Goal: Book appointment/travel/reservation

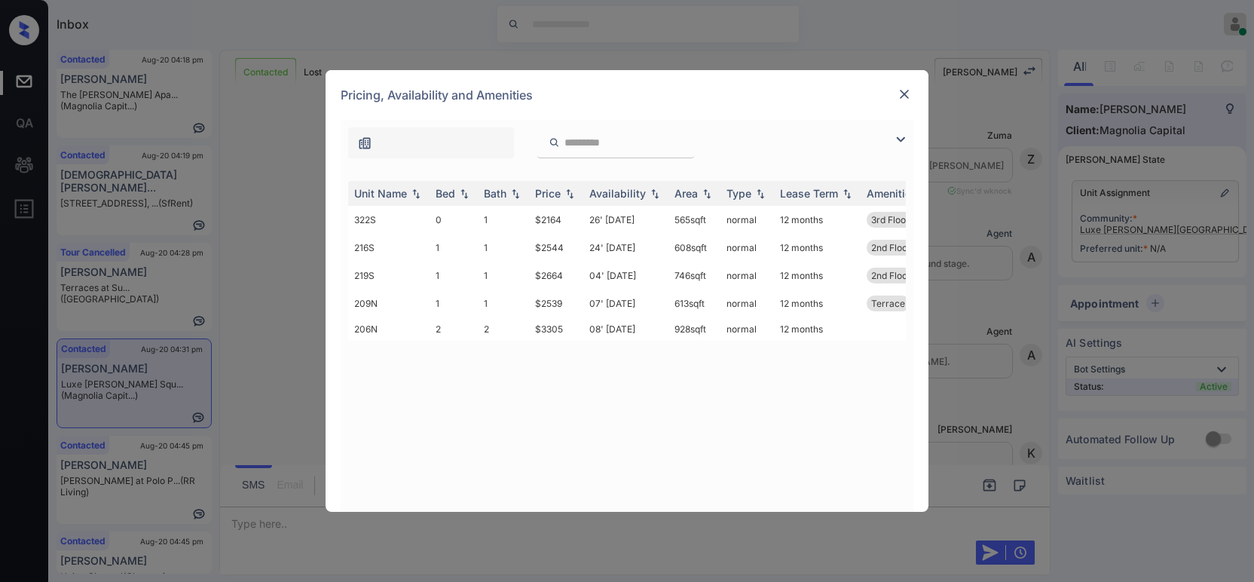
scroll to position [1055, 0]
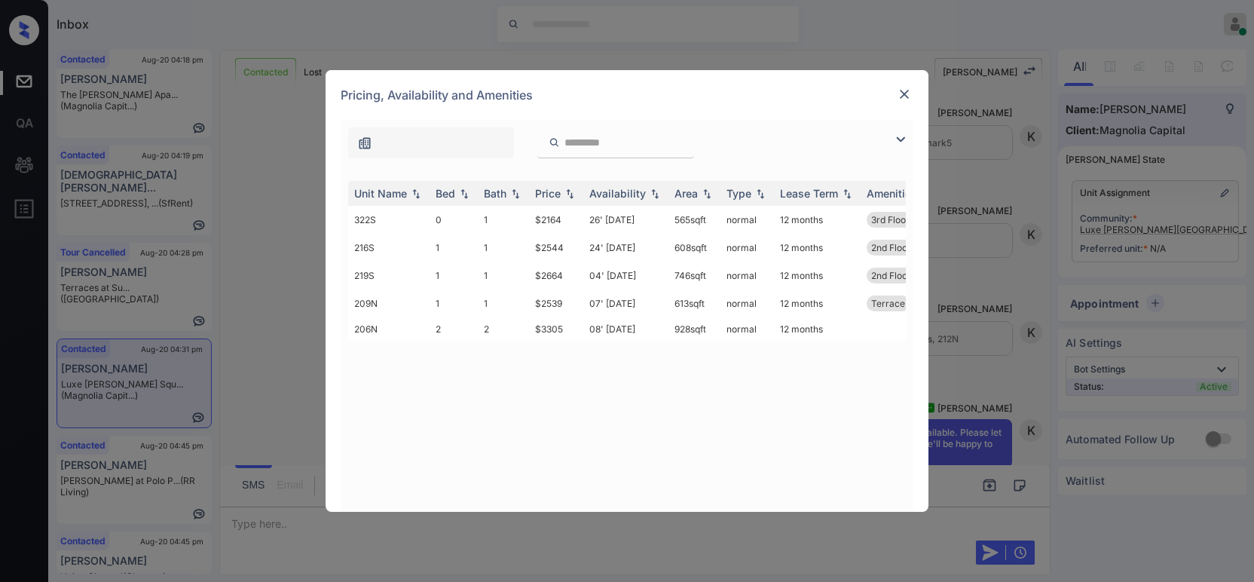
click at [610, 146] on input "search" at bounding box center [625, 142] width 124 height 13
click at [562, 219] on td "$2164" at bounding box center [556, 220] width 54 height 28
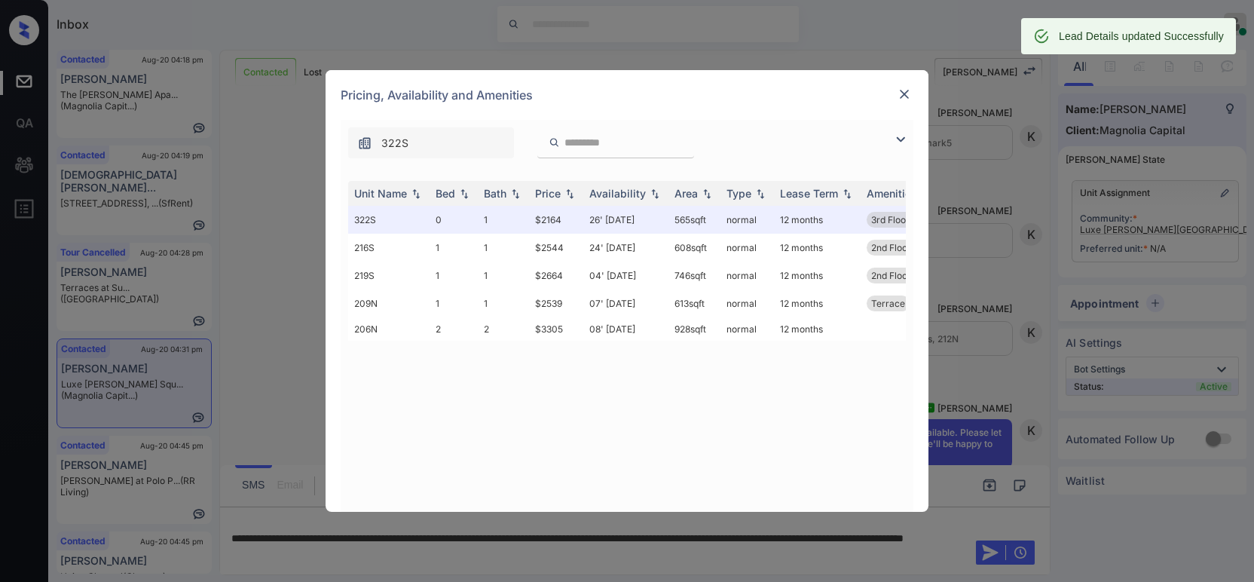
click at [905, 90] on img at bounding box center [904, 94] width 15 height 15
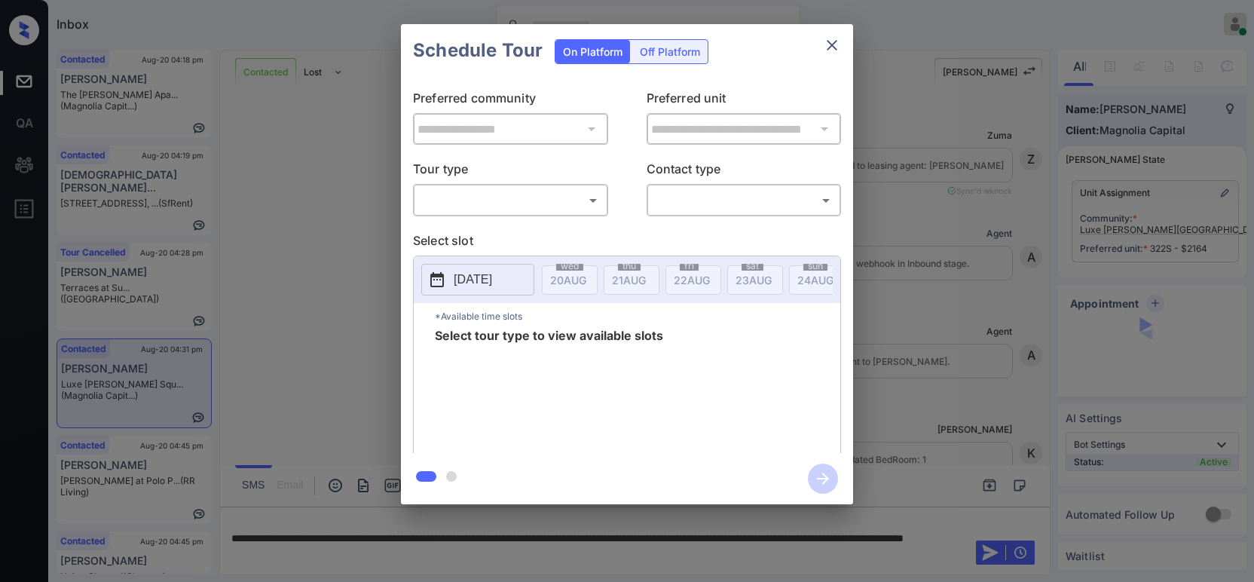
scroll to position [4686, 0]
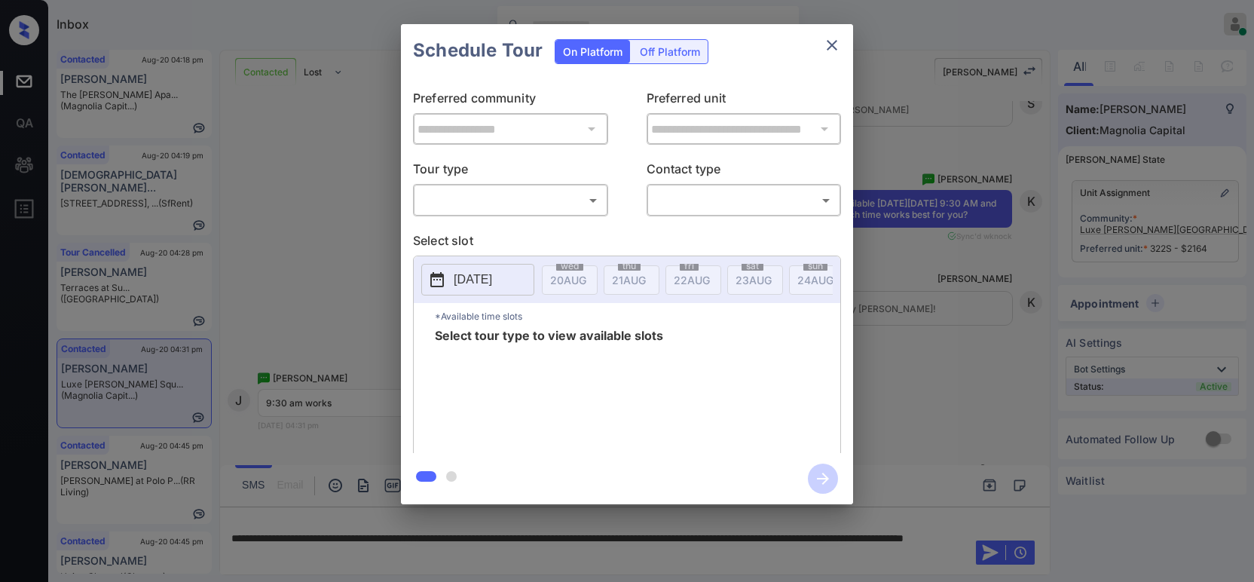
click at [543, 208] on body "Inbox Hope Jatap Online Set yourself offline Set yourself on break Profile Swit…" at bounding box center [627, 291] width 1254 height 582
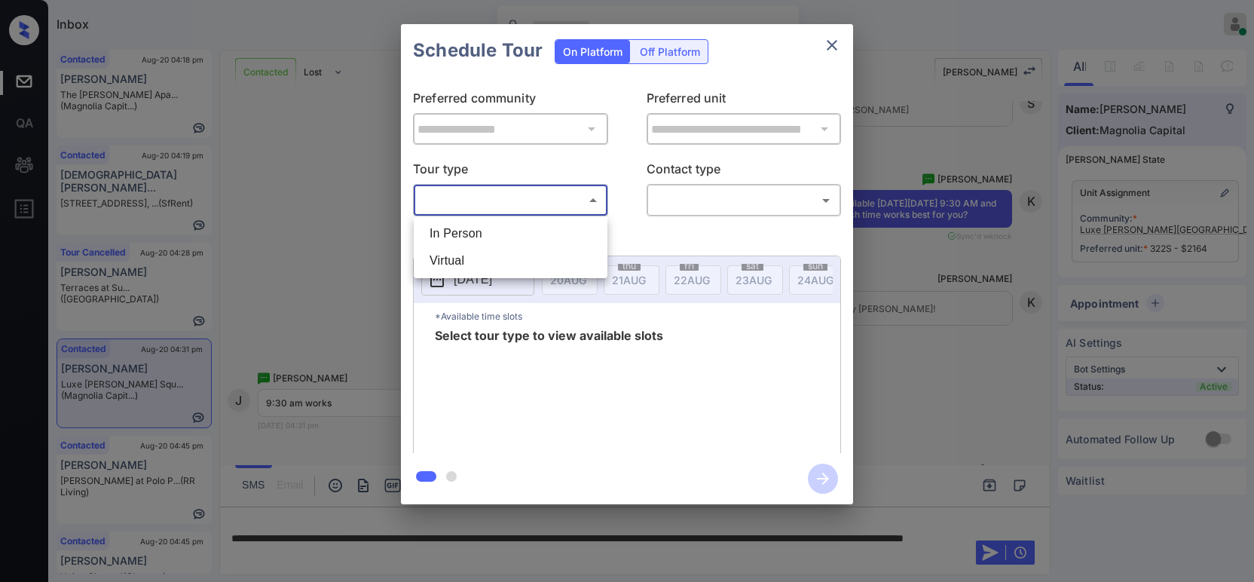
click at [515, 234] on li "In Person" at bounding box center [511, 233] width 186 height 27
type input "********"
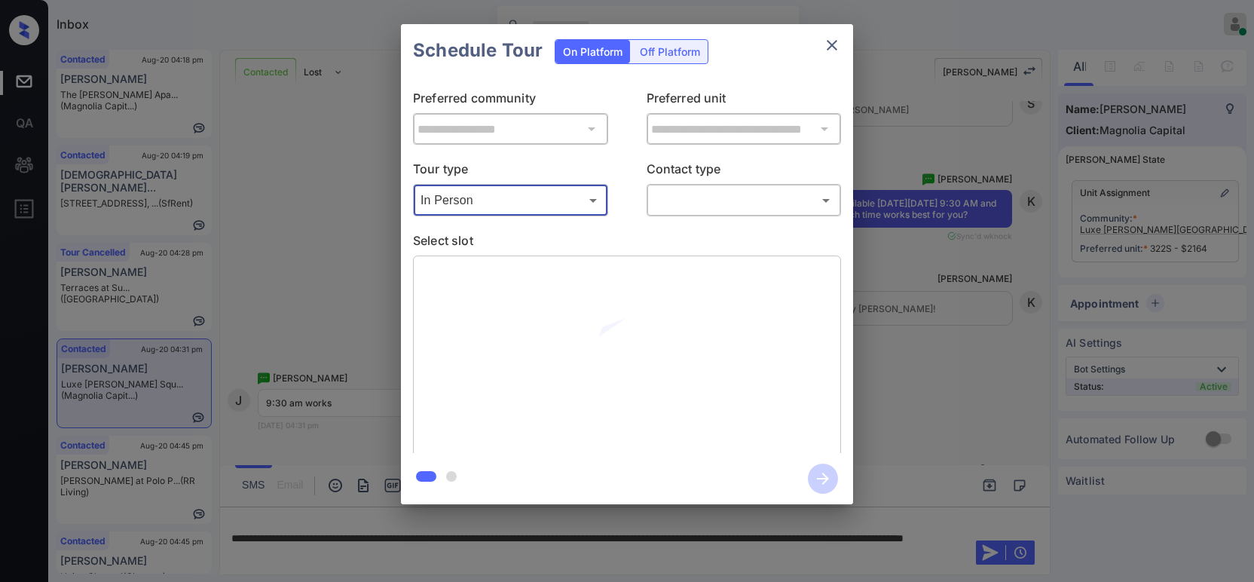
click at [690, 198] on body "Inbox Hope Jatap Online Set yourself offline Set yourself on break Profile Swit…" at bounding box center [627, 291] width 1254 height 582
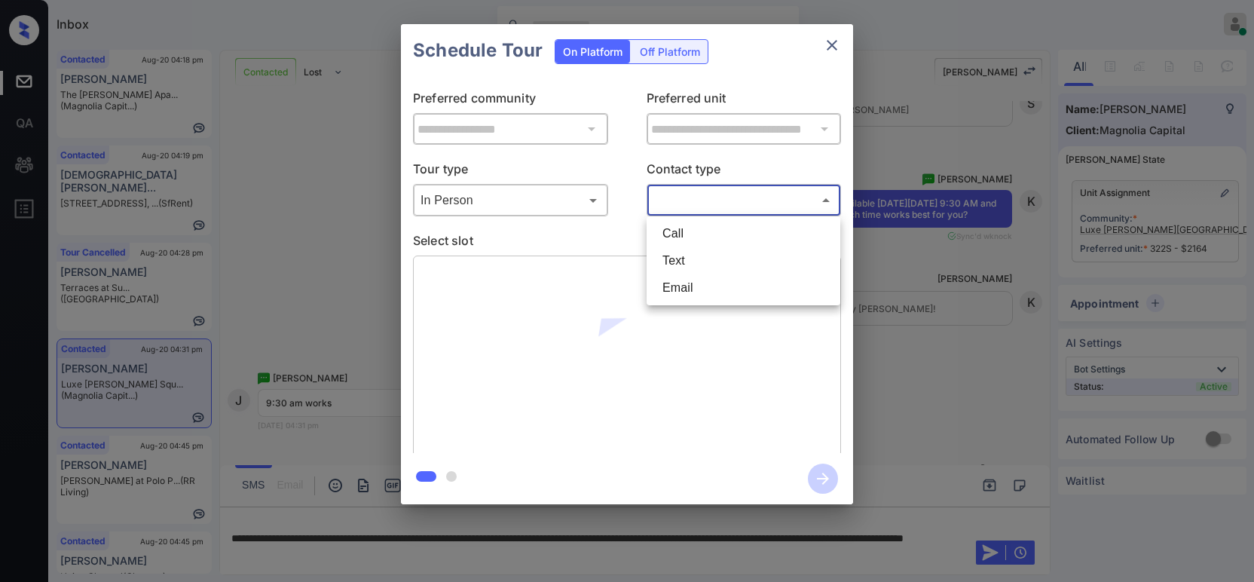
click at [692, 256] on li "Text" at bounding box center [744, 260] width 186 height 27
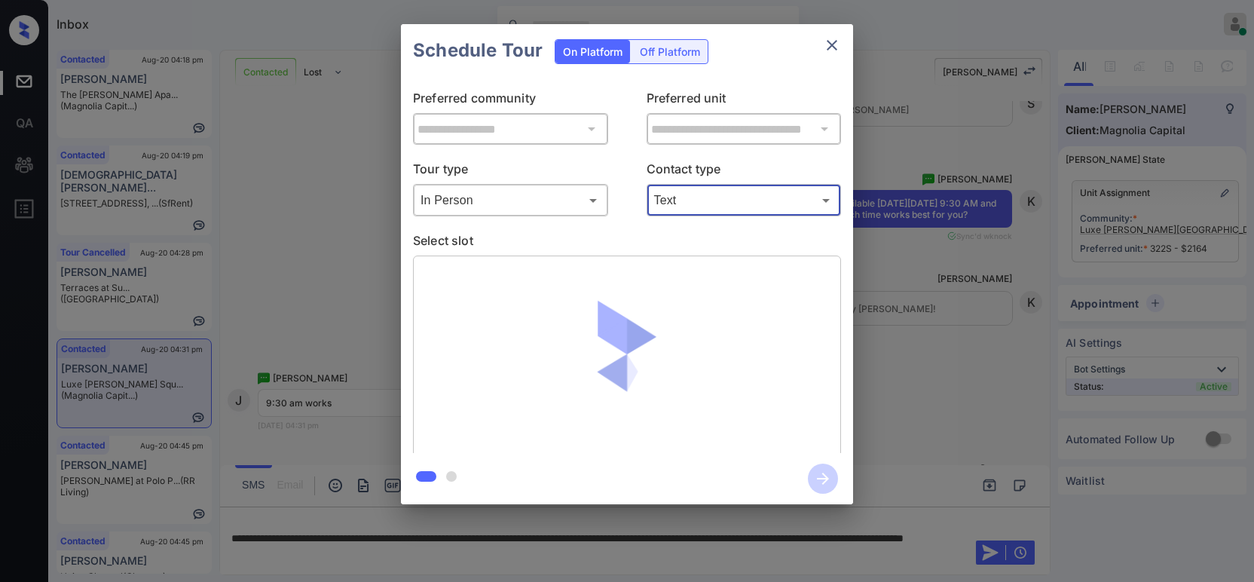
type input "****"
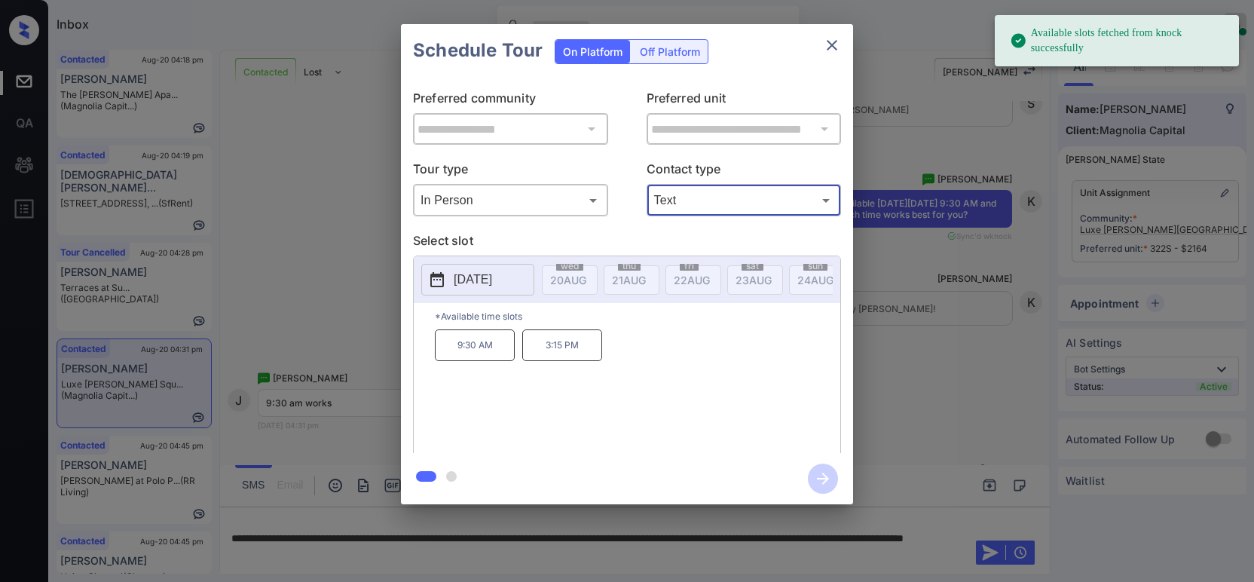
click at [490, 278] on p "2025-08-27" at bounding box center [473, 280] width 38 height 18
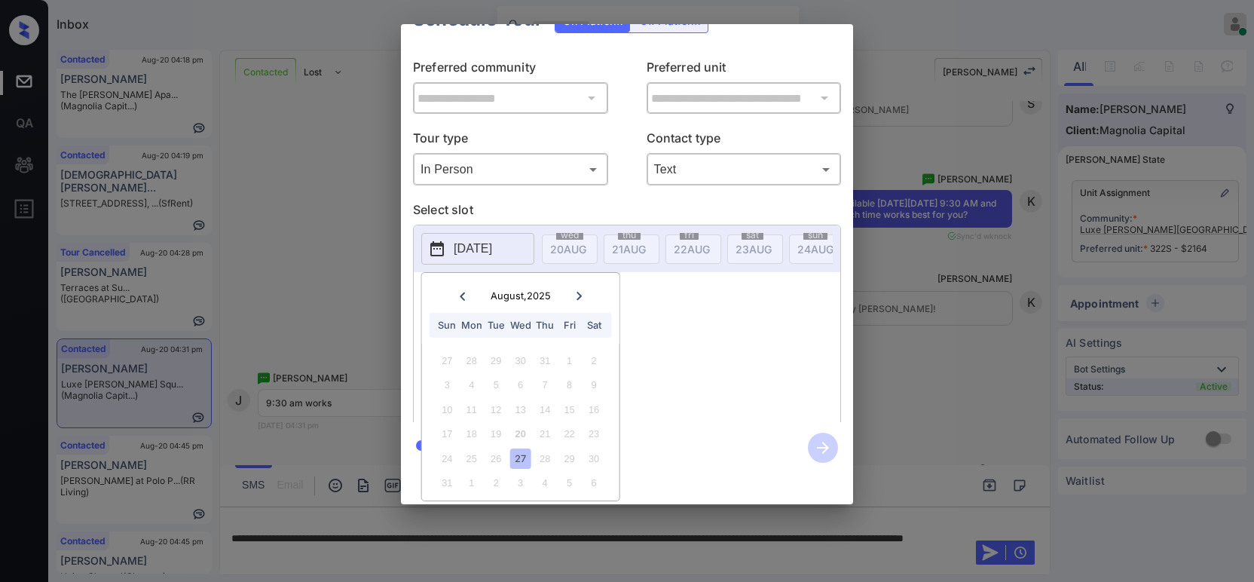
scroll to position [0, 0]
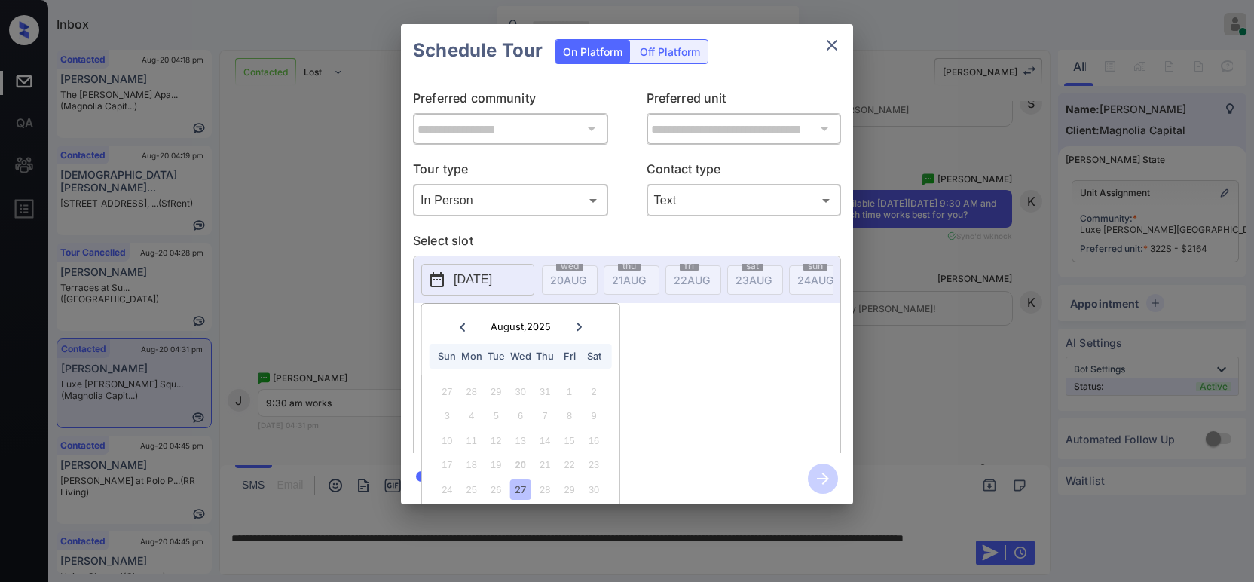
click at [1016, 351] on div "**********" at bounding box center [627, 264] width 1254 height 528
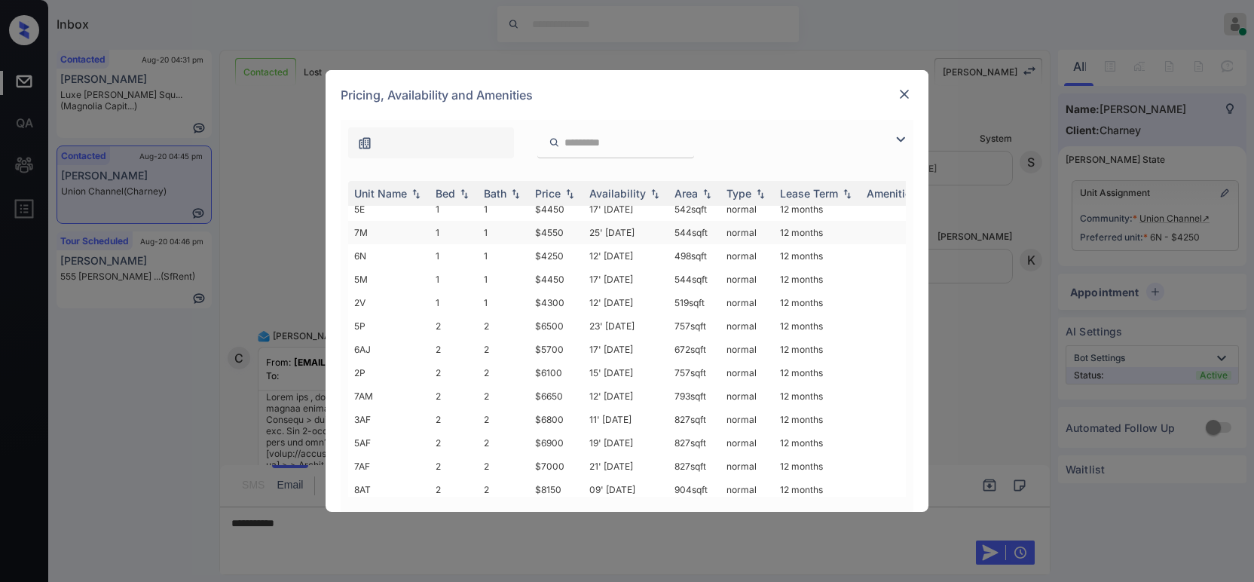
scroll to position [132, 0]
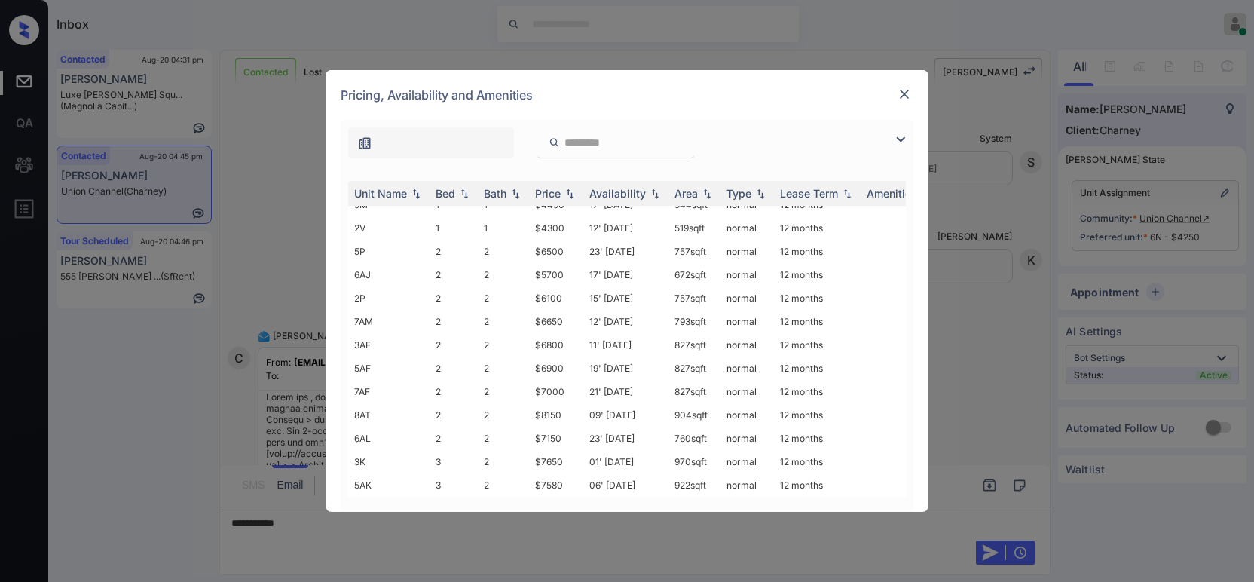
click at [914, 96] on div "Pricing, Availability and Amenities" at bounding box center [627, 95] width 603 height 50
click at [899, 93] on img at bounding box center [904, 94] width 15 height 15
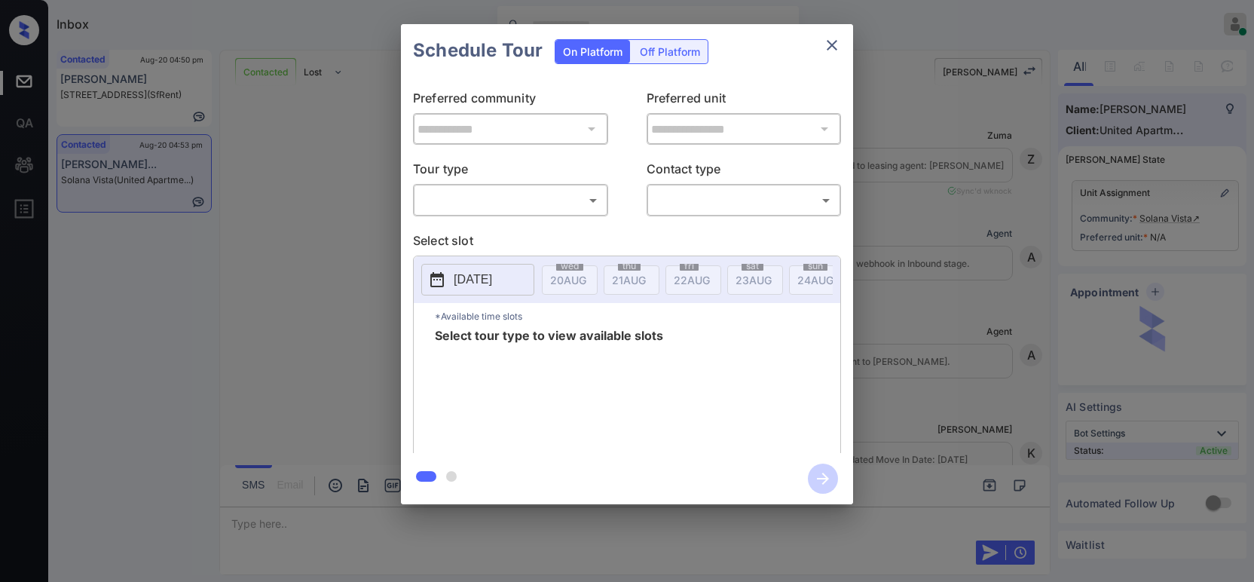
scroll to position [615, 0]
click at [443, 185] on div "​ ​" at bounding box center [510, 200] width 195 height 32
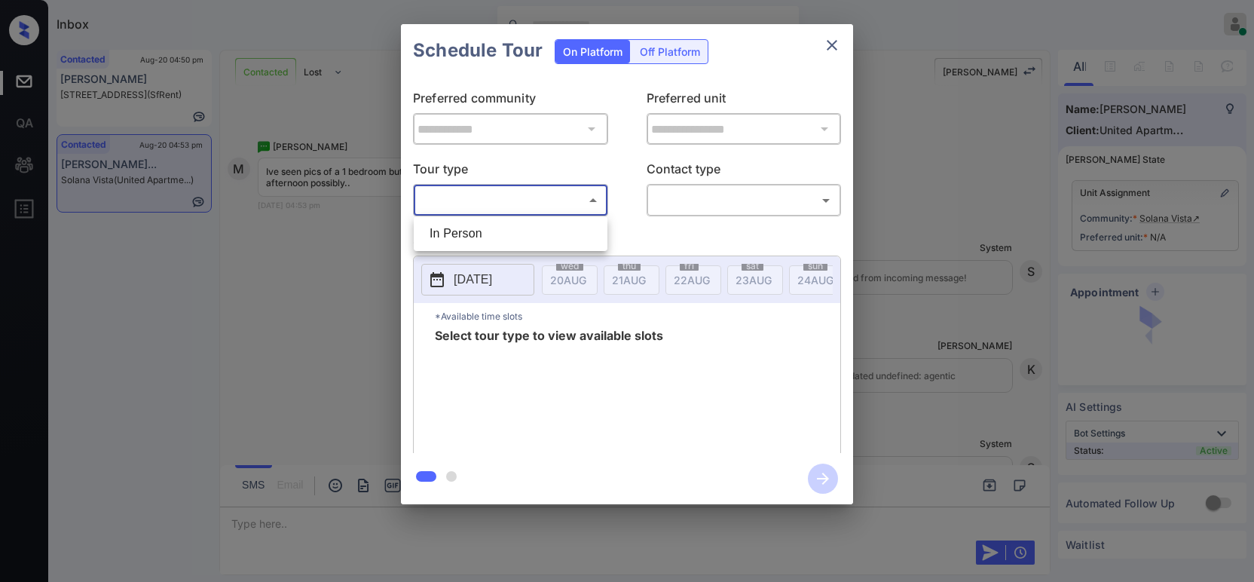
drag, startPoint x: 452, startPoint y: 189, endPoint x: 453, endPoint y: 216, distance: 26.4
click at [452, 191] on body "Inbox Hope Jatap Online Set yourself offline Set yourself on break Profile Swit…" at bounding box center [627, 291] width 1254 height 582
click at [454, 231] on li "In Person" at bounding box center [511, 233] width 186 height 27
type input "********"
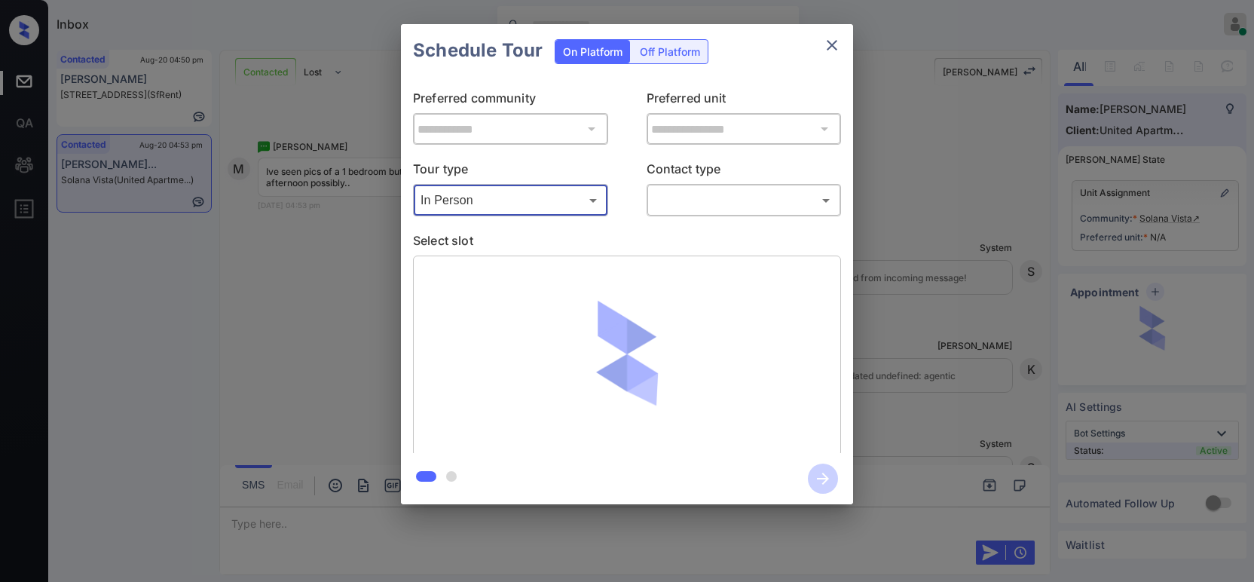
click at [799, 205] on body "Inbox Hope Jatap Online Set yourself offline Set yourself on break Profile Swit…" at bounding box center [627, 291] width 1254 height 582
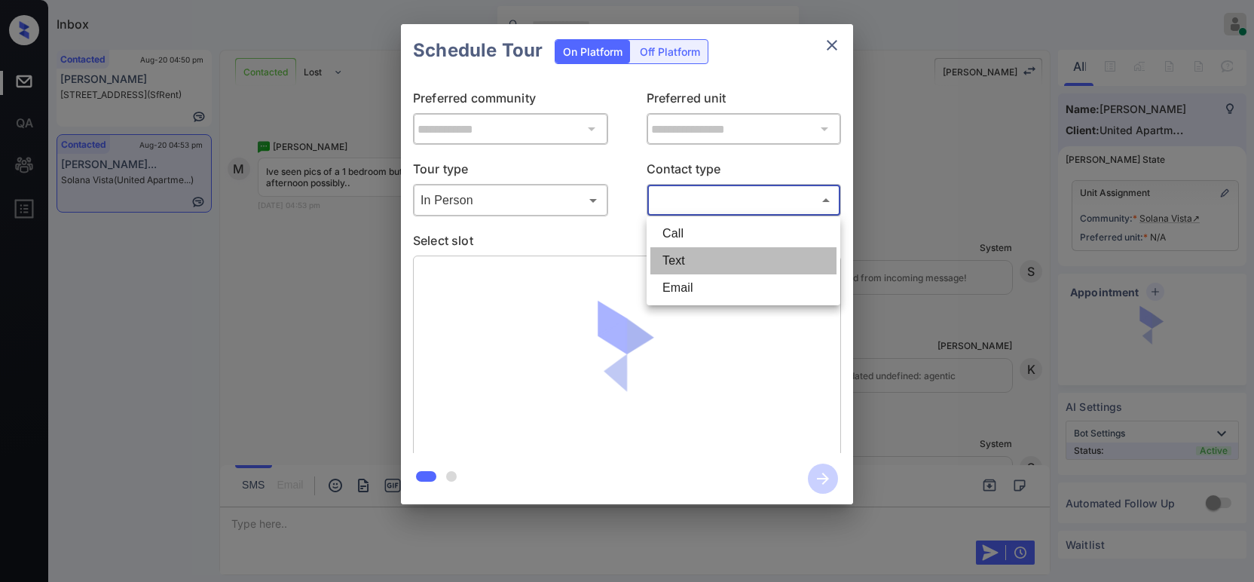
click at [722, 268] on li "Text" at bounding box center [744, 260] width 186 height 27
type input "****"
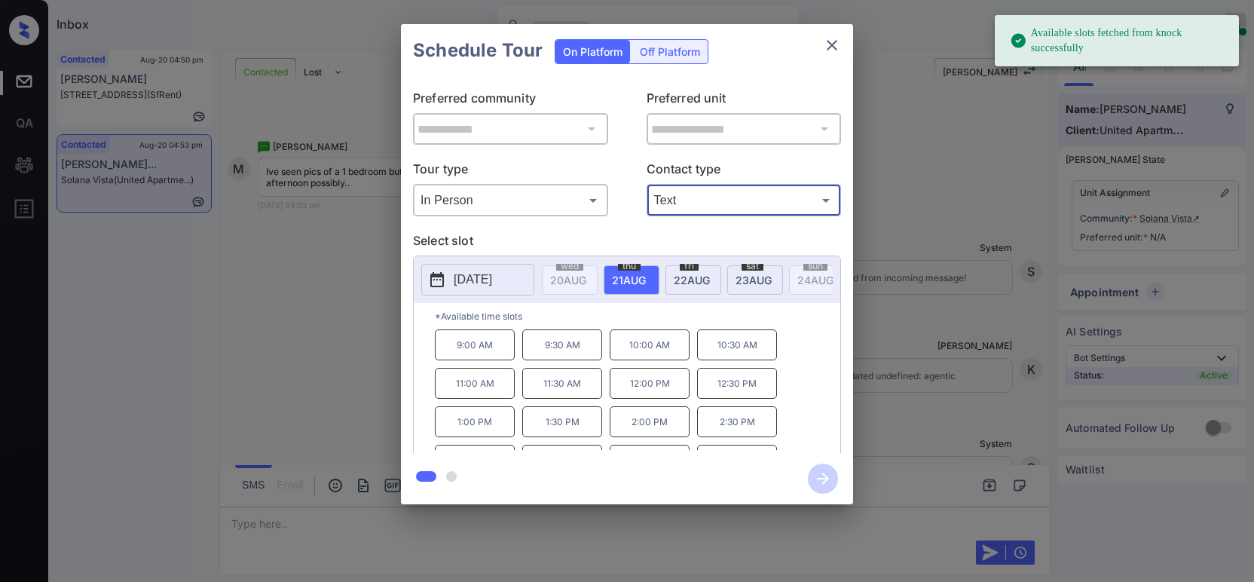
click at [764, 287] on div "sat 23 AUG" at bounding box center [755, 279] width 56 height 29
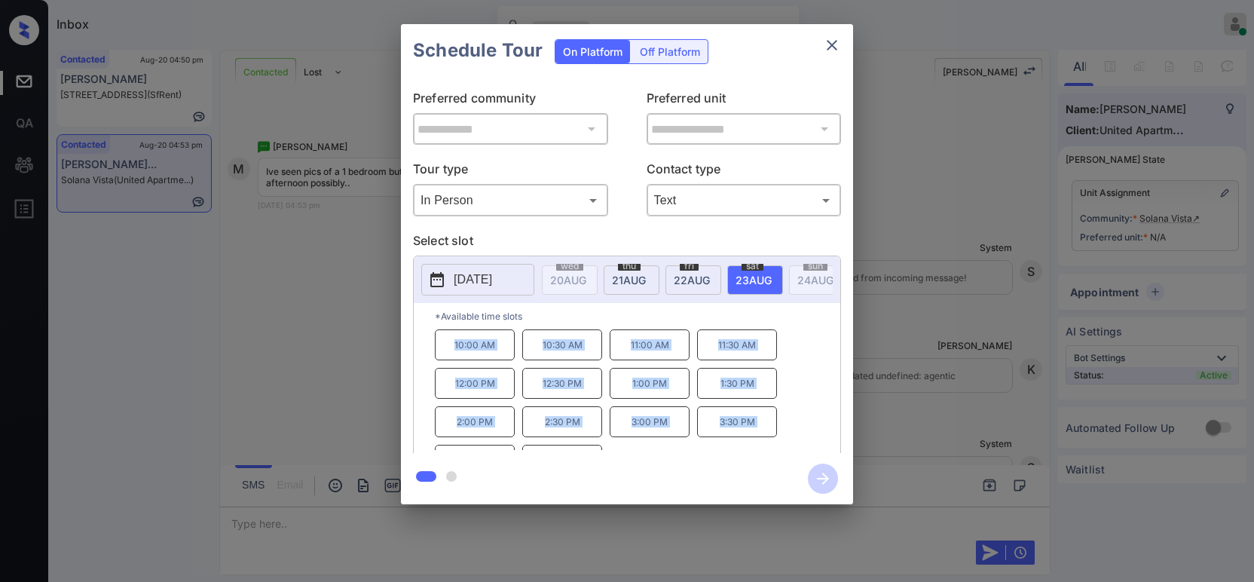
scroll to position [24, 0]
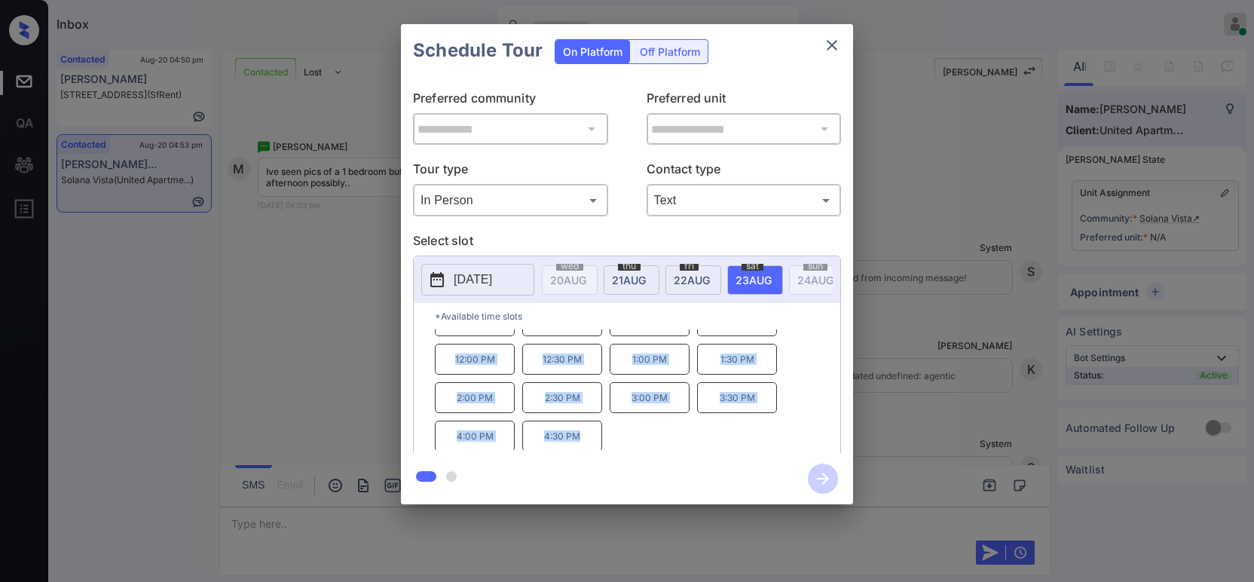
drag, startPoint x: 450, startPoint y: 350, endPoint x: 635, endPoint y: 446, distance: 209.0
click at [756, 467] on div "**********" at bounding box center [627, 264] width 452 height 480
copy div "10:00 AM 10:30 AM 11:00 AM 11:30 AM 12:00 PM 12:30 PM 1:00 PM 1:30 PM 2:00 PM 2…"
click at [319, 288] on div "**********" at bounding box center [627, 264] width 1254 height 528
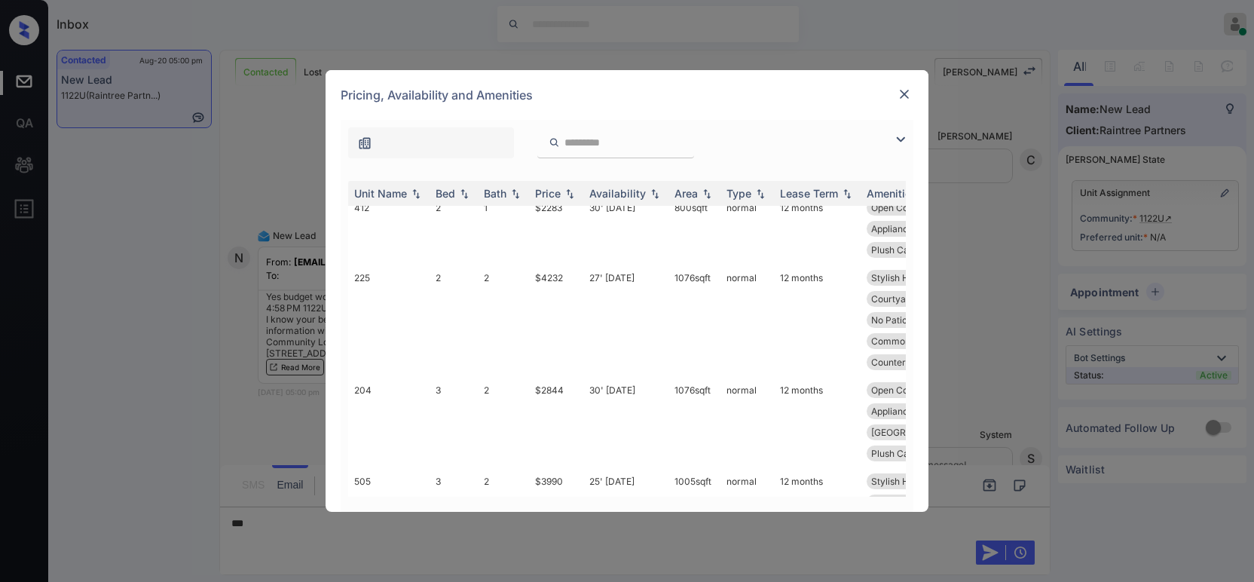
scroll to position [223, 0]
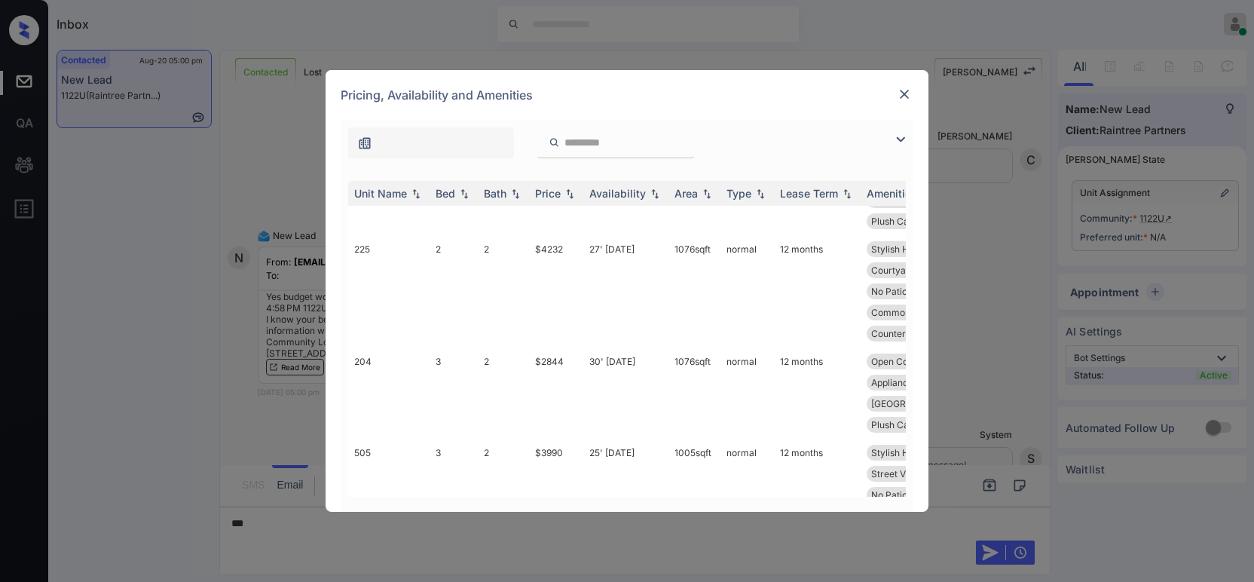
click at [908, 93] on img at bounding box center [904, 94] width 15 height 15
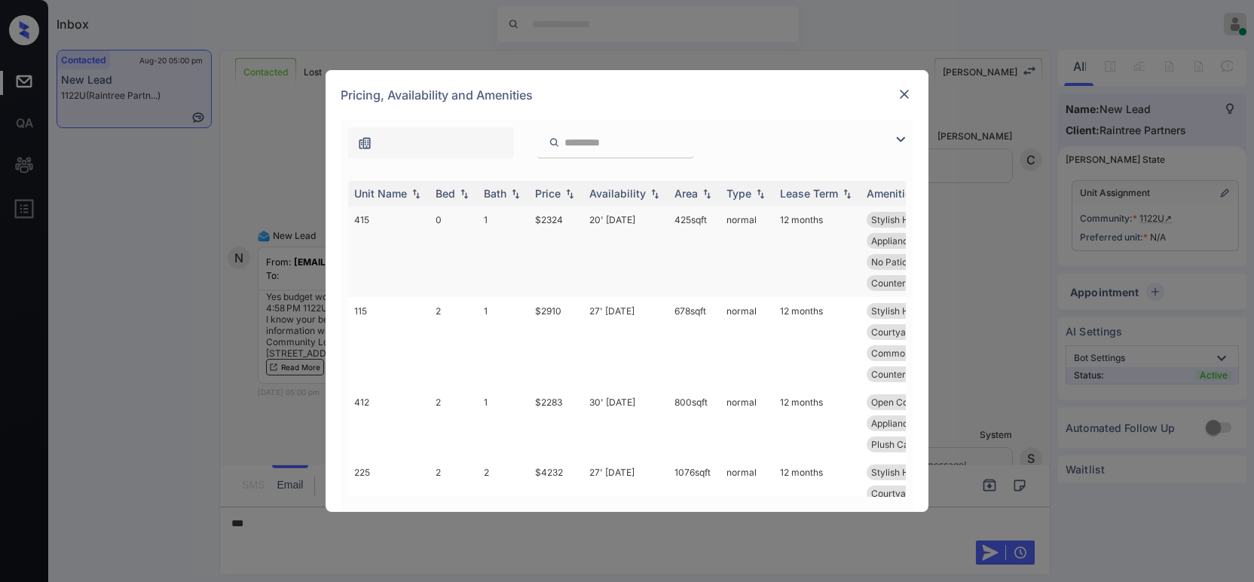
click at [554, 217] on td "$2324" at bounding box center [556, 251] width 54 height 91
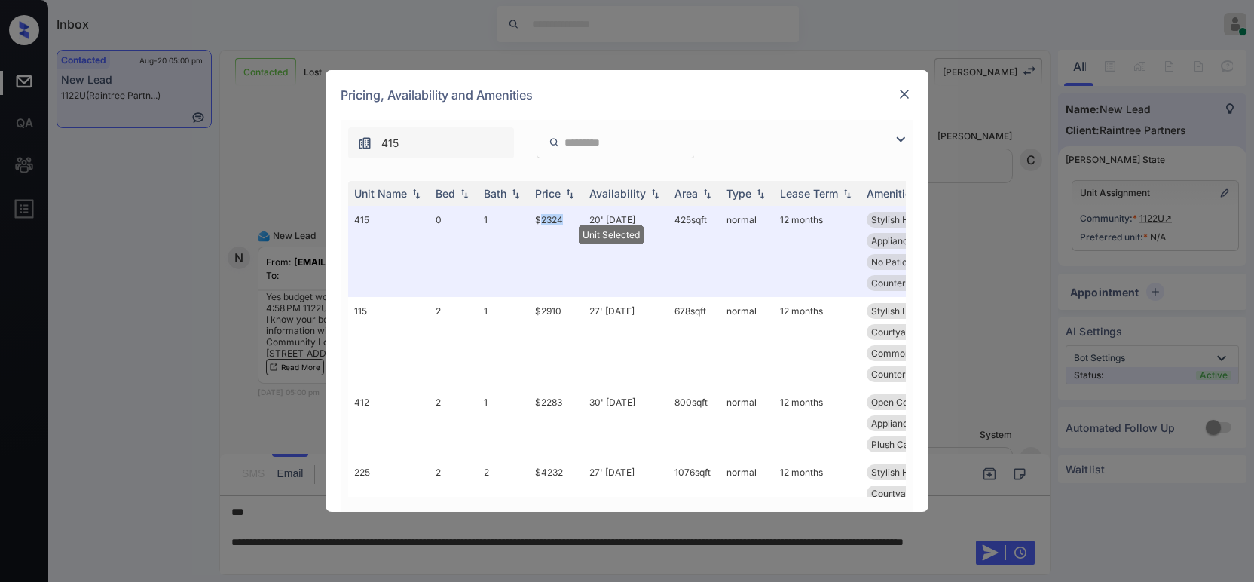
click at [892, 97] on div "Pricing, Availability and Amenities" at bounding box center [627, 95] width 603 height 50
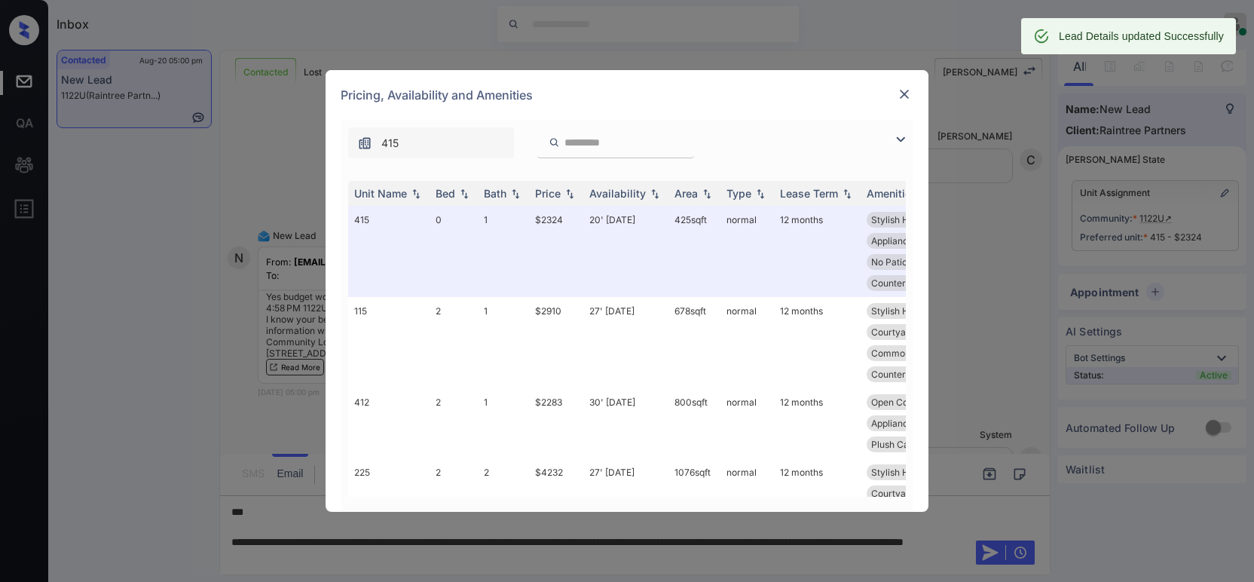
click at [903, 91] on img at bounding box center [904, 94] width 15 height 15
